Goal: Transaction & Acquisition: Purchase product/service

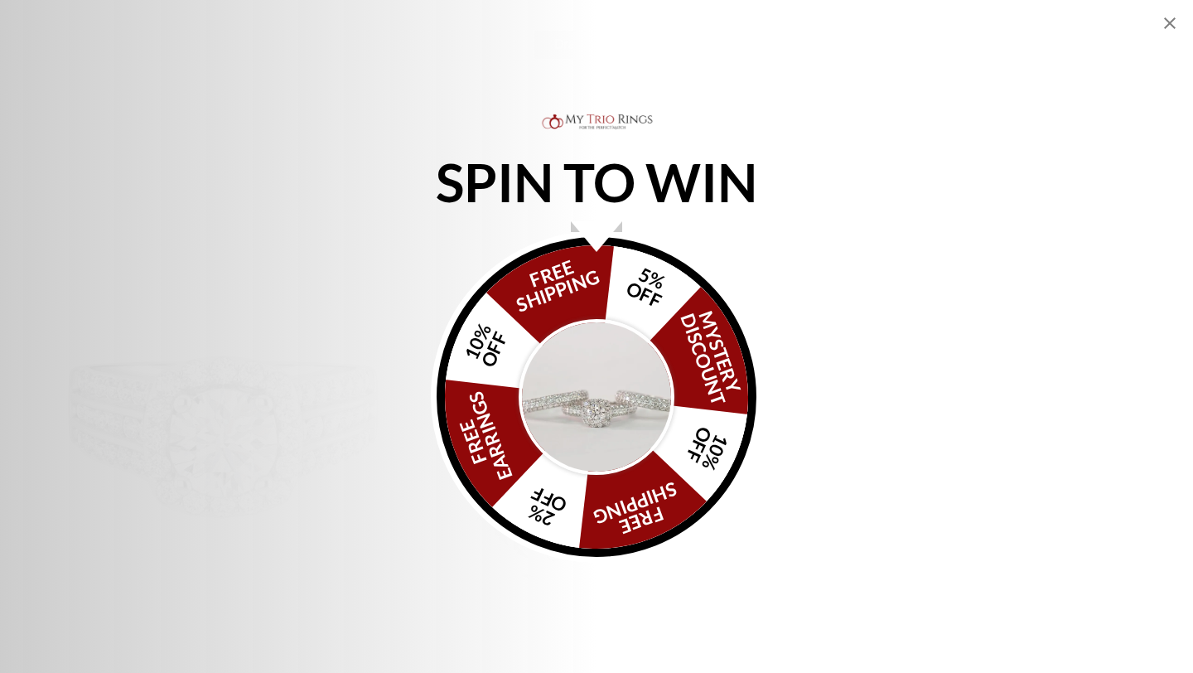
scroll to position [682, 0]
click at [1169, 22] on icon "Close popup" at bounding box center [1170, 23] width 12 height 12
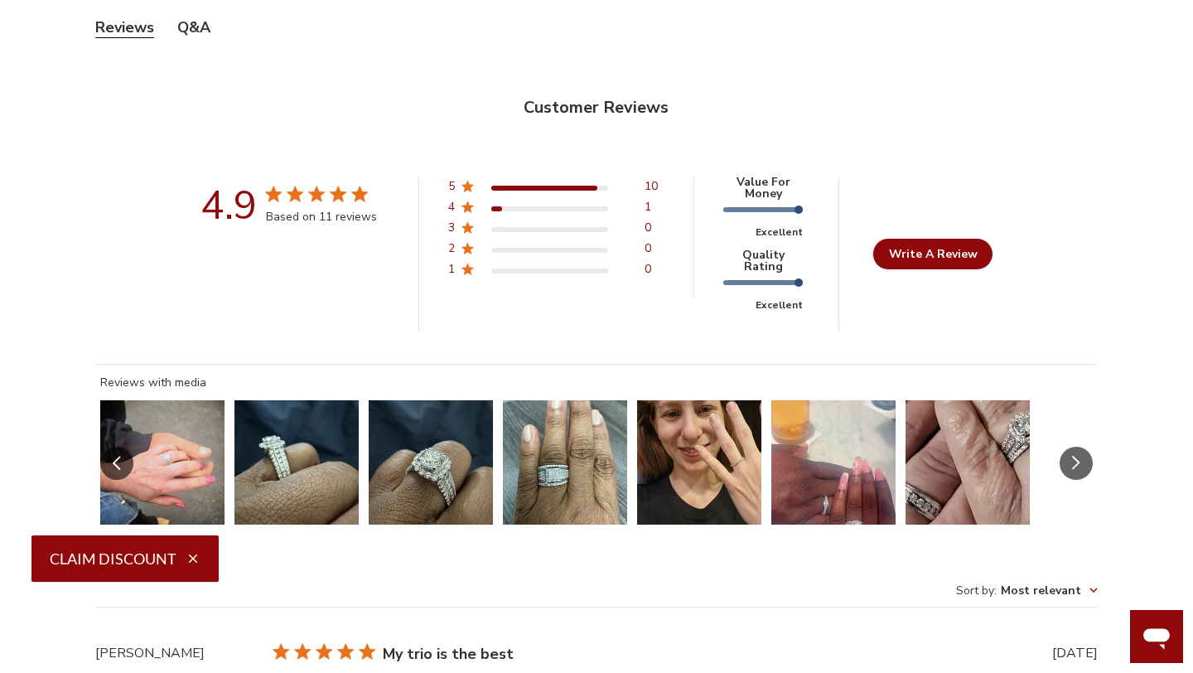
scroll to position [5867, 0]
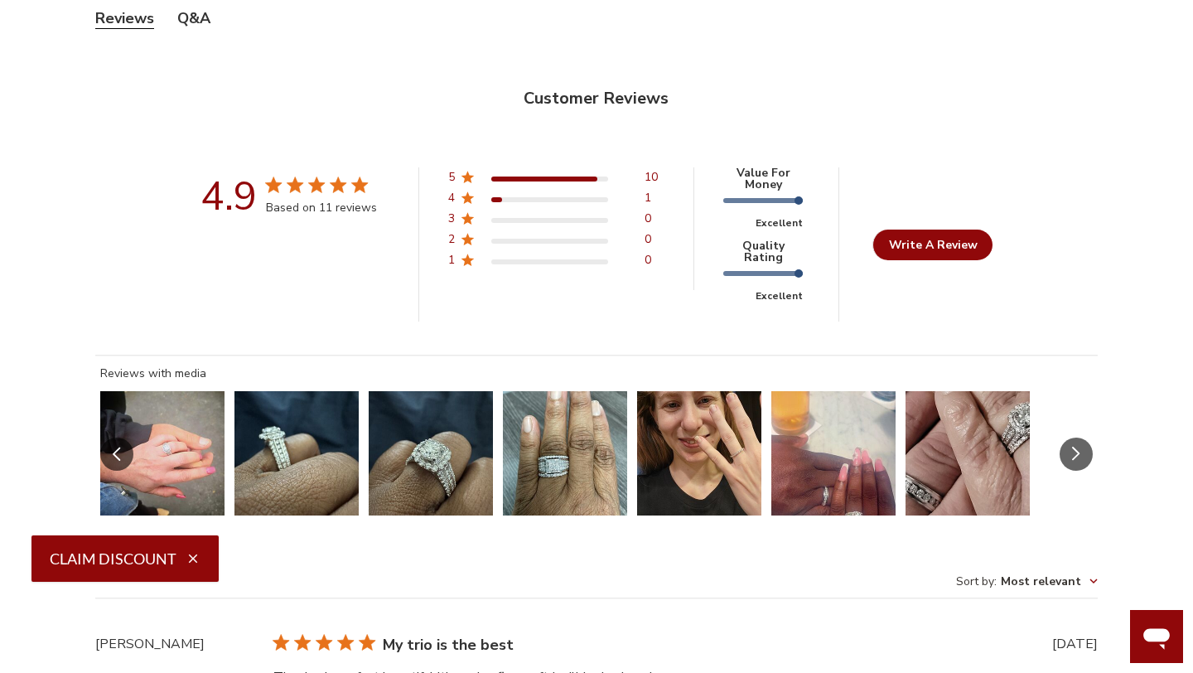
click at [149, 414] on button "Slide 1 of 7.\a Image of customer." at bounding box center [162, 453] width 124 height 124
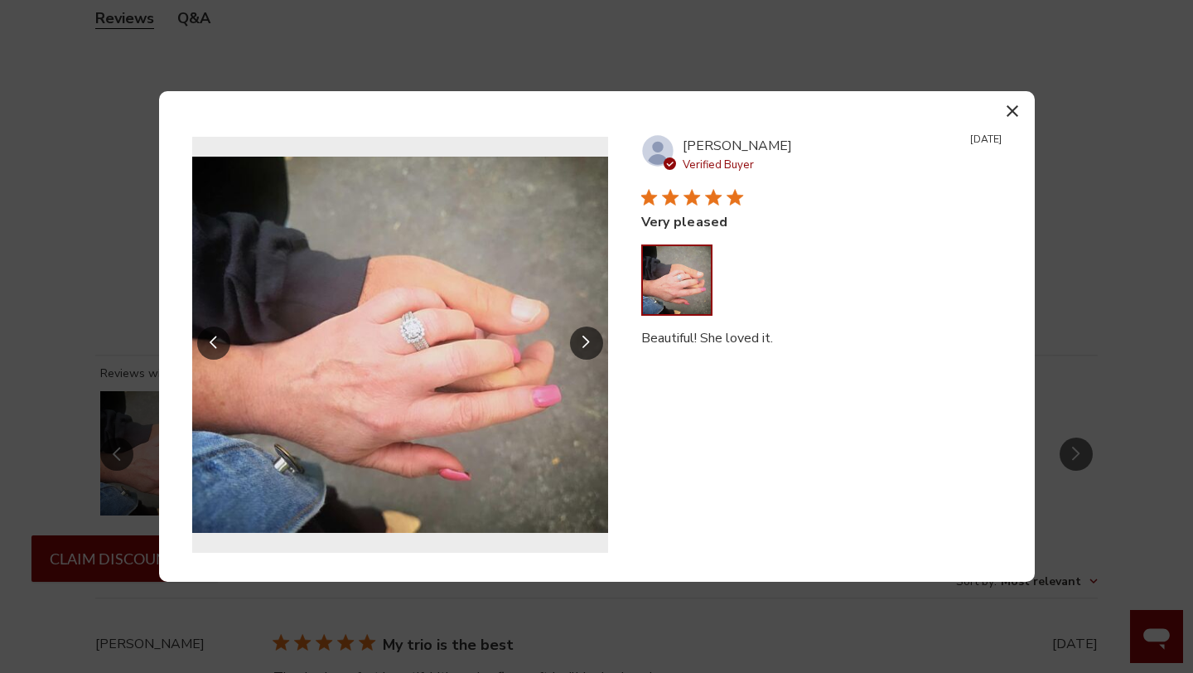
click at [588, 330] on button "Slide Controls" at bounding box center [586, 343] width 33 height 33
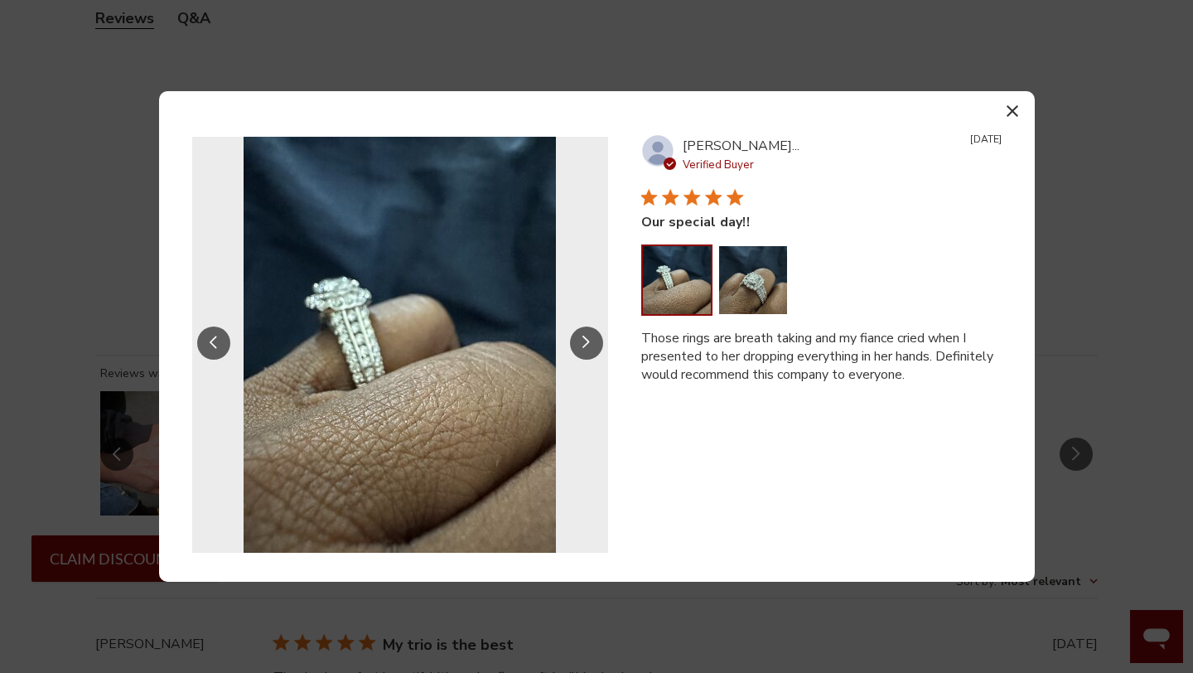
click at [590, 330] on button "Slide Controls" at bounding box center [586, 343] width 33 height 33
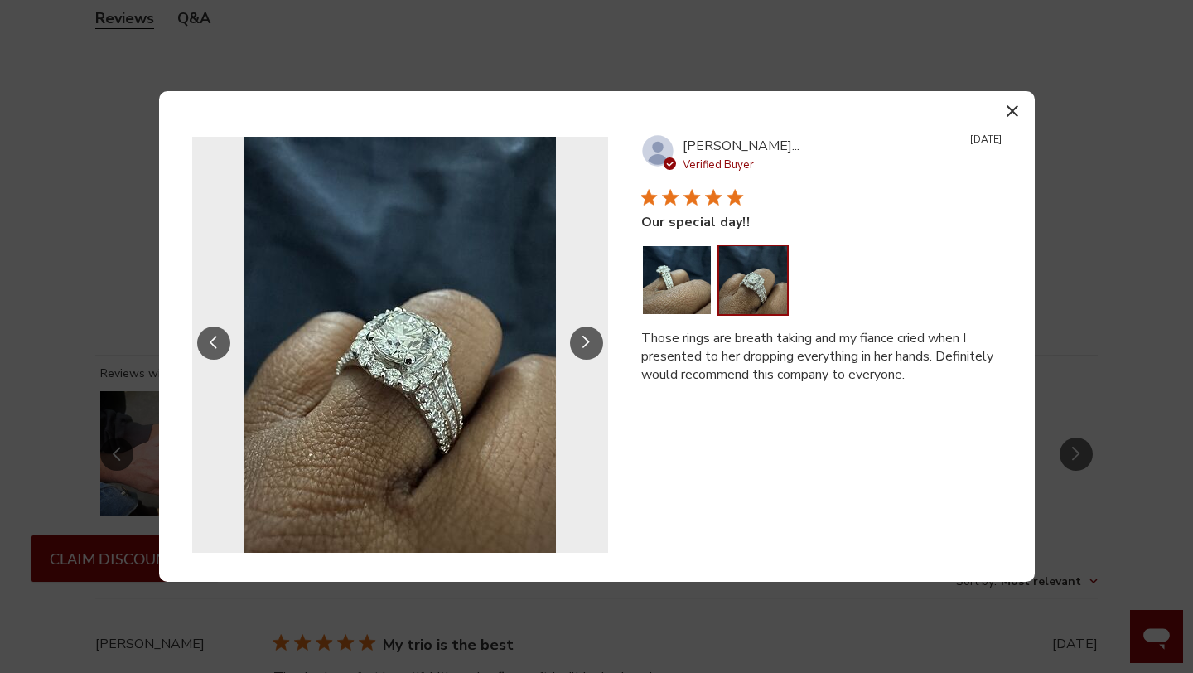
click at [590, 330] on button "Slide Controls" at bounding box center [586, 343] width 33 height 33
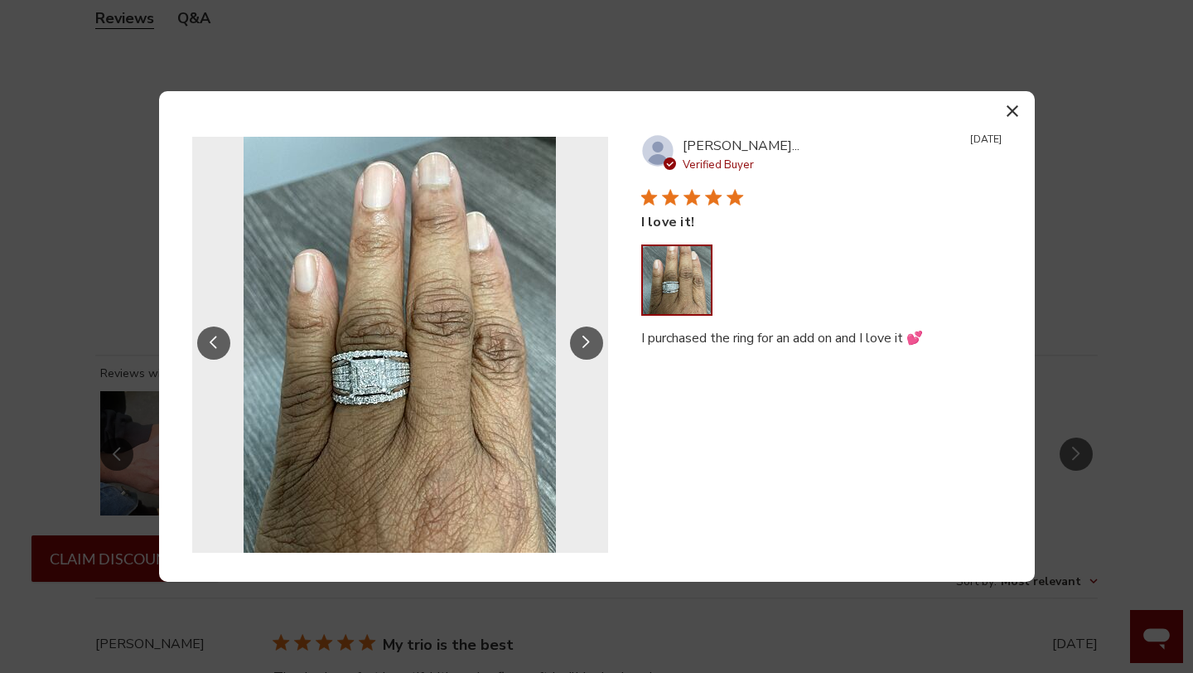
click at [590, 330] on button "Slide Controls" at bounding box center [586, 343] width 33 height 33
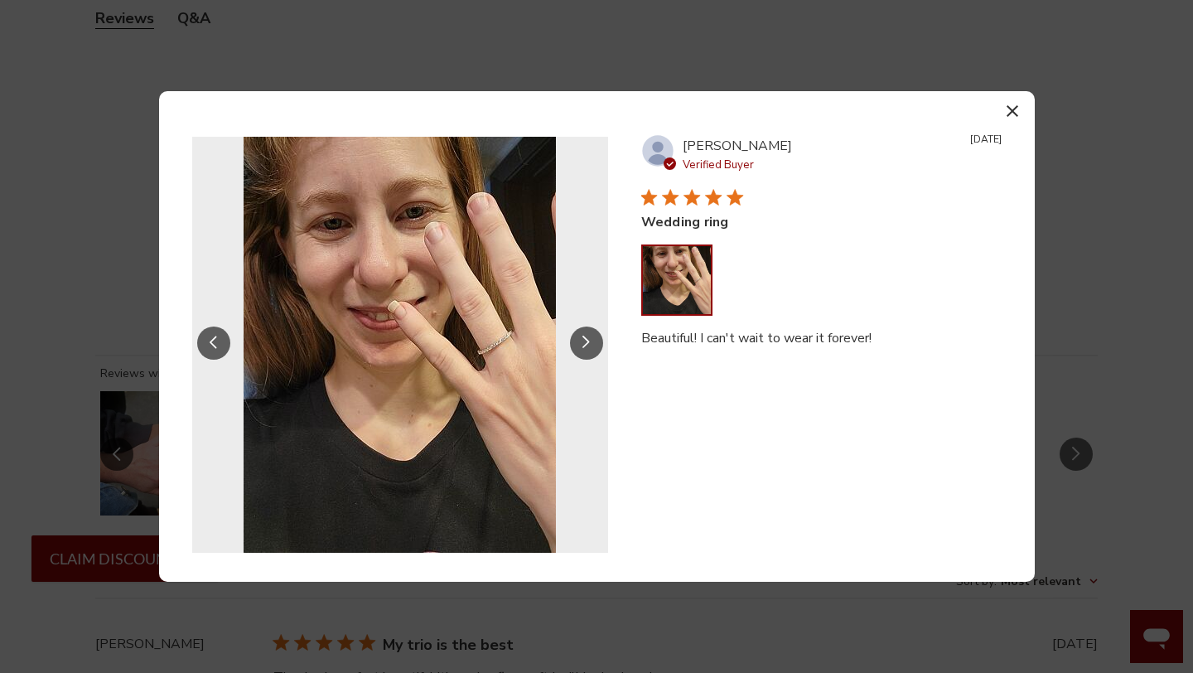
click at [590, 330] on button "Slide Controls" at bounding box center [586, 343] width 33 height 33
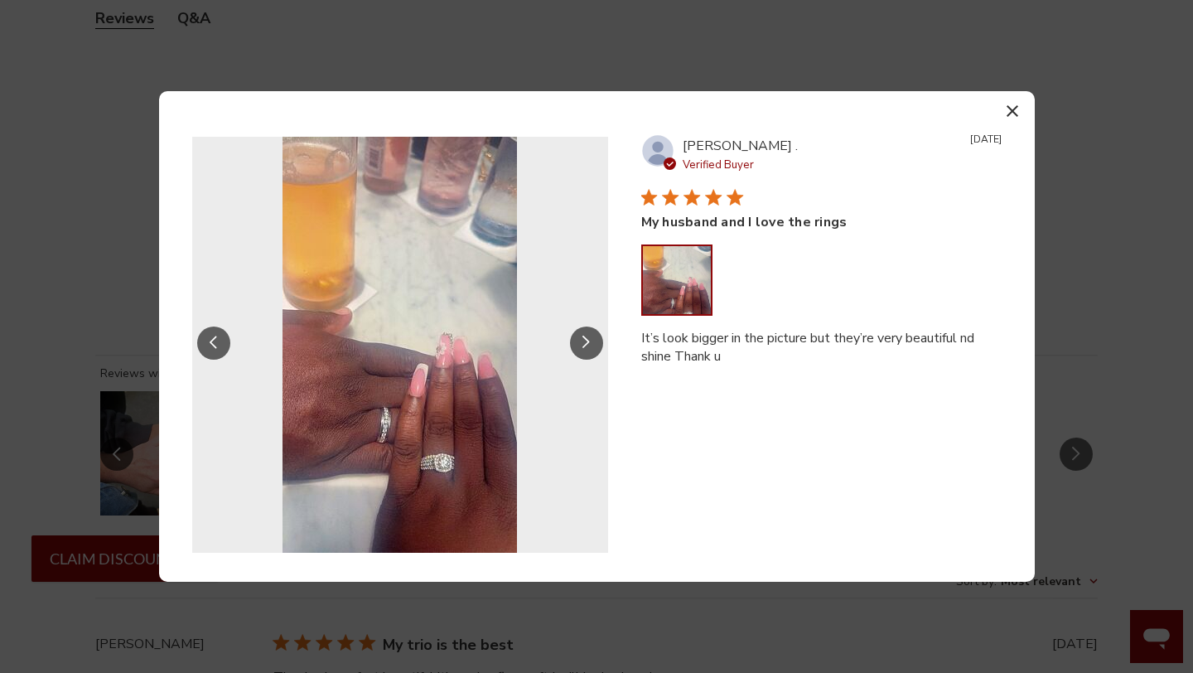
click at [590, 330] on button "Slide Controls" at bounding box center [586, 343] width 33 height 33
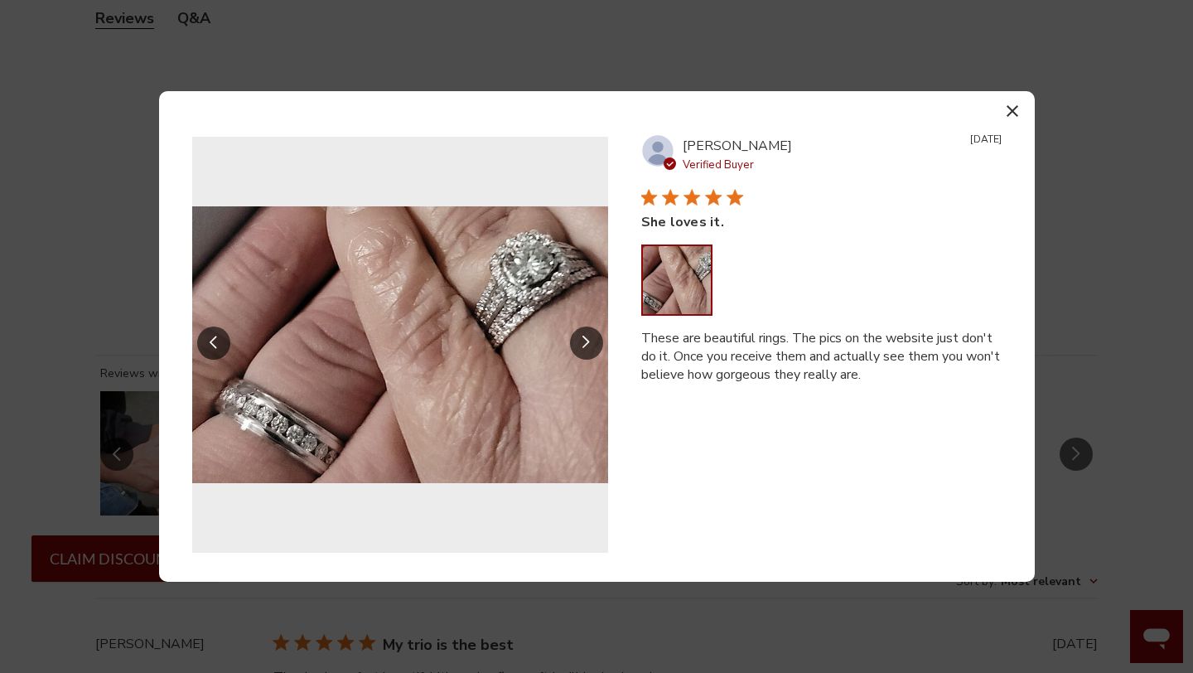
click at [590, 330] on button "Slide Controls" at bounding box center [586, 343] width 33 height 33
click at [587, 338] on icon "Slide Controls" at bounding box center [587, 343] width 8 height 14
click at [1013, 105] on icon "button" at bounding box center [1013, 111] width 12 height 12
